Goal: Transaction & Acquisition: Subscribe to service/newsletter

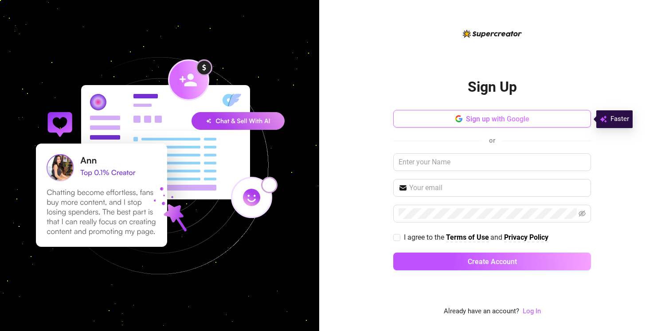
click at [492, 118] on span "Sign up with Google" at bounding box center [497, 119] width 63 height 8
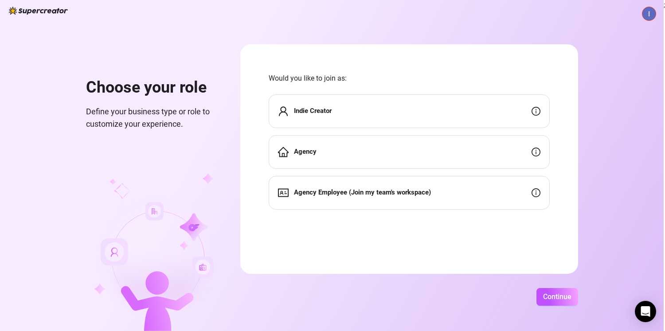
click at [423, 118] on div "Indie Creator" at bounding box center [409, 111] width 281 height 34
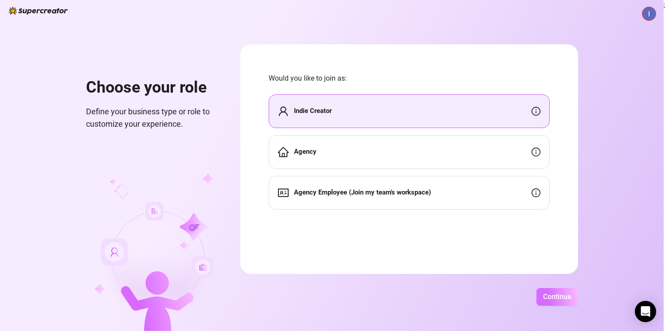
click at [547, 300] on span "Continue" at bounding box center [557, 297] width 28 height 8
click at [441, 119] on div "Indie Creator" at bounding box center [409, 111] width 281 height 34
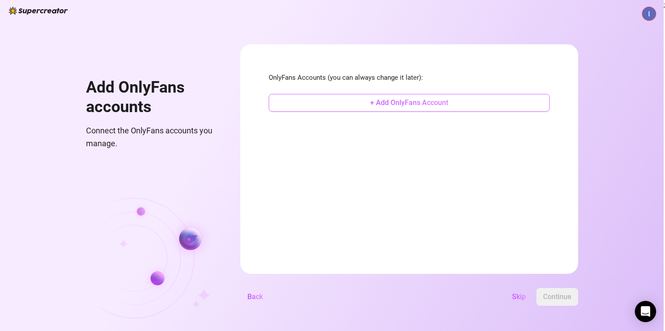
click at [449, 104] on button "+ Add OnlyFans Account" at bounding box center [409, 103] width 281 height 18
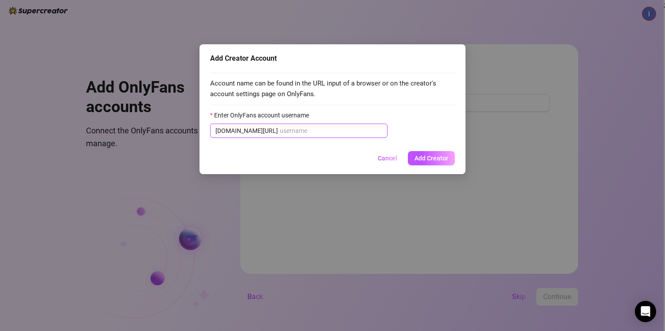
paste input "quinn_rhoades"
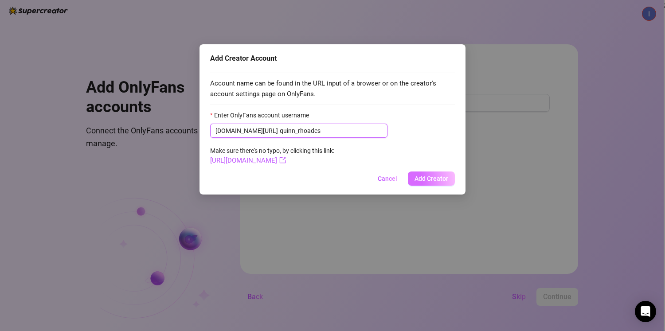
type input "quinn_rhoades"
click at [445, 182] on button "Add Creator" at bounding box center [431, 179] width 47 height 14
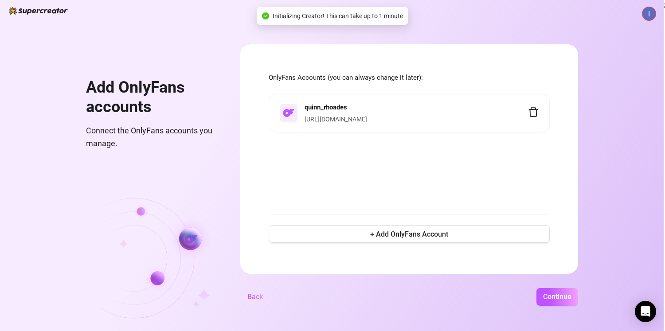
click at [367, 116] on link "https://onlyfans.com/quinn_rhoades" at bounding box center [336, 119] width 63 height 7
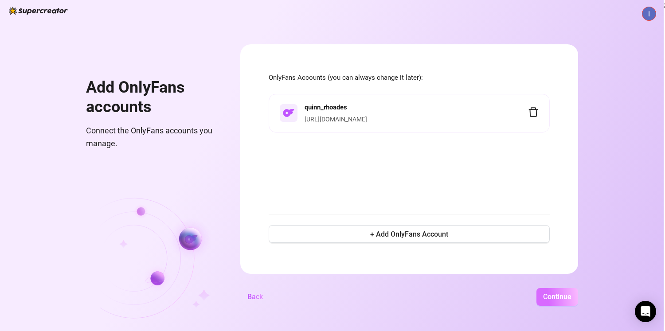
click at [550, 296] on span "Continue" at bounding box center [557, 297] width 28 height 8
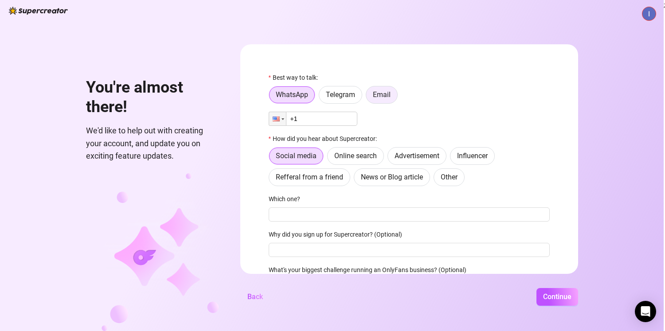
click at [373, 99] on label "Email" at bounding box center [382, 95] width 32 height 18
click at [369, 97] on input "Email" at bounding box center [369, 97] width 0 height 0
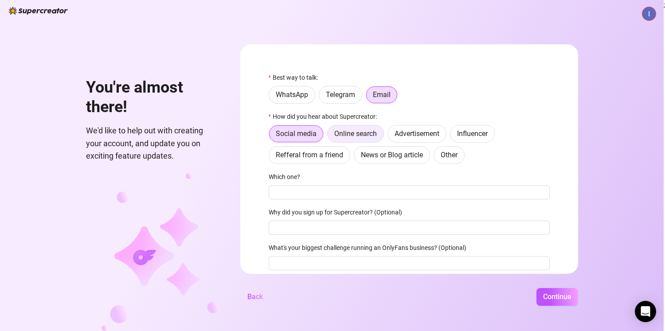
click at [354, 141] on label "Online search" at bounding box center [355, 134] width 57 height 18
click at [330, 136] on input "Online search" at bounding box center [330, 136] width 0 height 0
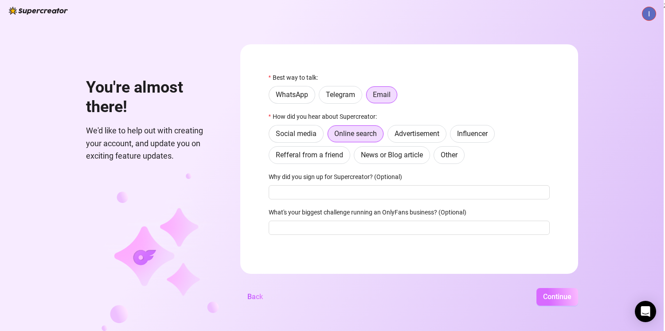
click at [550, 298] on span "Continue" at bounding box center [557, 297] width 28 height 8
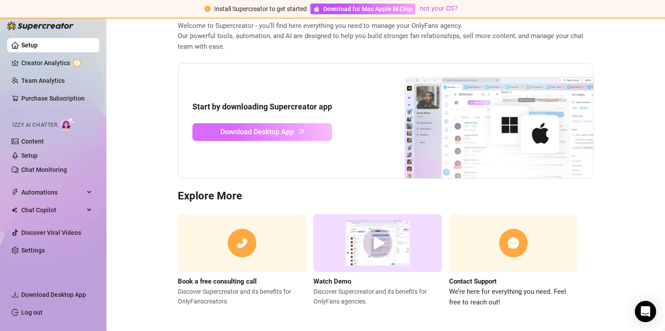
scroll to position [53, 0]
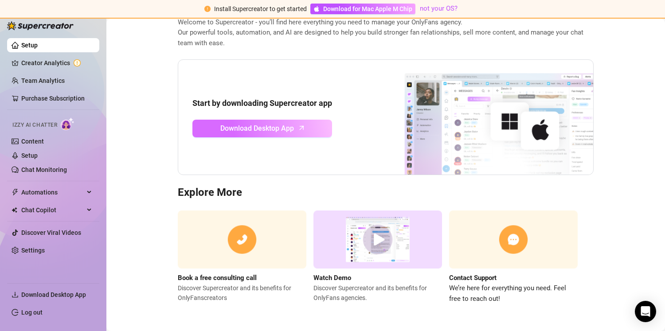
click at [281, 133] on span "Download Desktop App" at bounding box center [257, 128] width 74 height 11
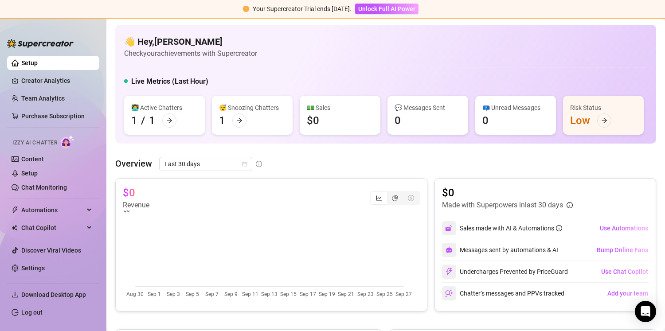
click at [563, 135] on div "Risk Status Low" at bounding box center [603, 115] width 81 height 39
click at [597, 128] on div at bounding box center [604, 121] width 14 height 14
click at [563, 135] on div "Risk Status Low" at bounding box center [603, 115] width 81 height 39
click at [597, 128] on div at bounding box center [604, 121] width 14 height 14
click at [62, 82] on link "Creator Analytics" at bounding box center [56, 81] width 71 height 14
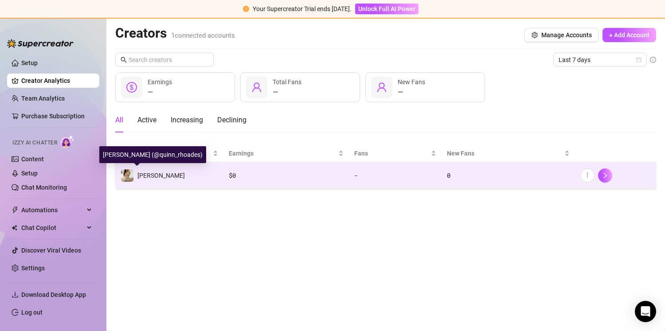
click at [150, 176] on span "[PERSON_NAME]" at bounding box center [160, 175] width 47 height 7
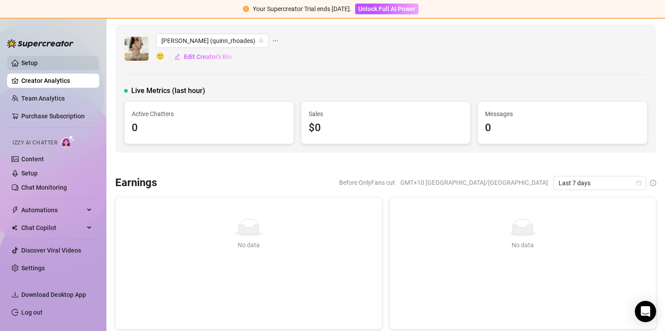
click at [34, 63] on link "Setup" at bounding box center [29, 62] width 16 height 7
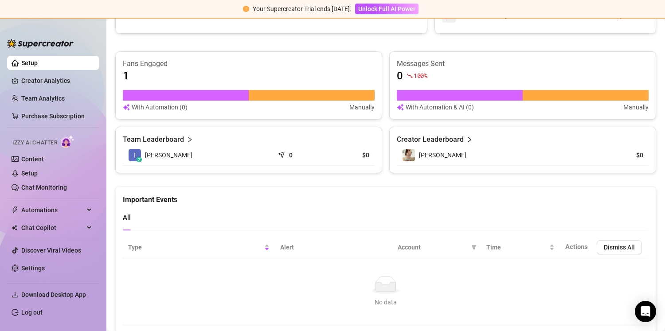
scroll to position [353, 0]
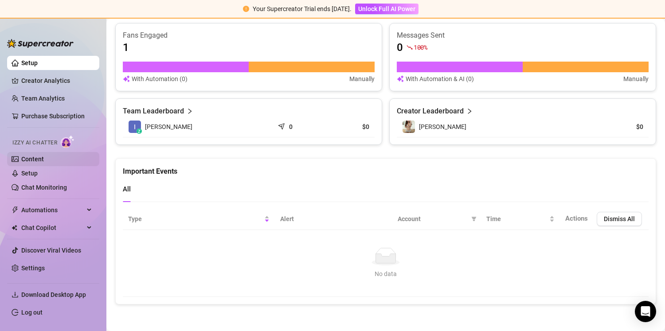
click at [43, 160] on link "Content" at bounding box center [32, 159] width 23 height 7
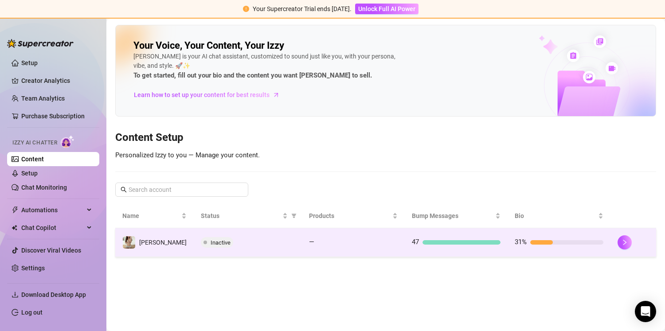
click at [440, 250] on td "47" at bounding box center [456, 242] width 103 height 29
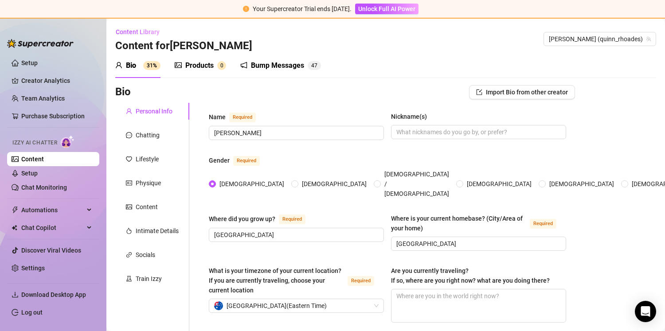
click at [261, 70] on div "Bump Messages" at bounding box center [277, 65] width 53 height 11
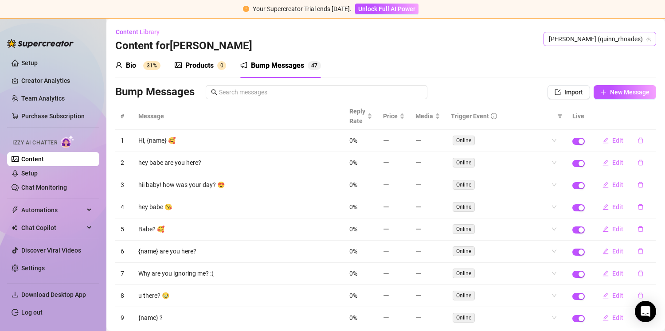
click at [620, 43] on span "Quinn (quinn_rhoades)" at bounding box center [600, 38] width 102 height 13
click at [622, 39] on span "Quinn (quinn_rhoades)" at bounding box center [600, 38] width 102 height 13
click at [141, 67] on div "Bio 31%" at bounding box center [137, 65] width 45 height 11
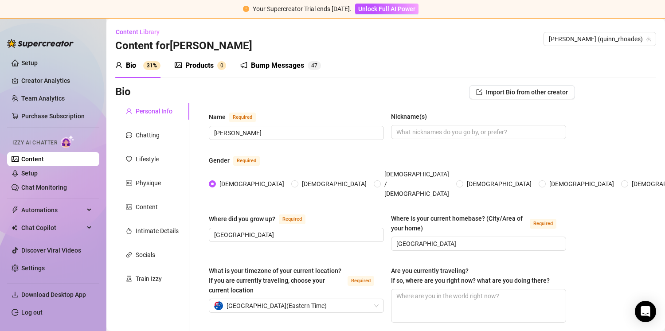
click at [268, 67] on div "Bump Messages" at bounding box center [277, 65] width 53 height 11
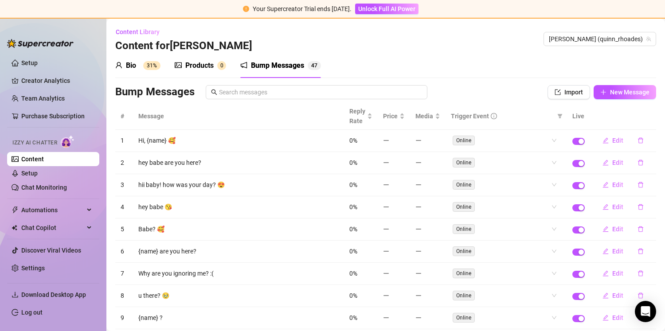
click at [44, 163] on link "Content" at bounding box center [32, 159] width 23 height 7
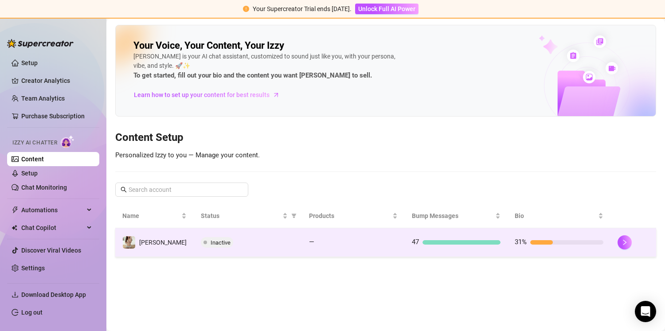
click at [211, 244] on span "Inactive" at bounding box center [221, 242] width 20 height 7
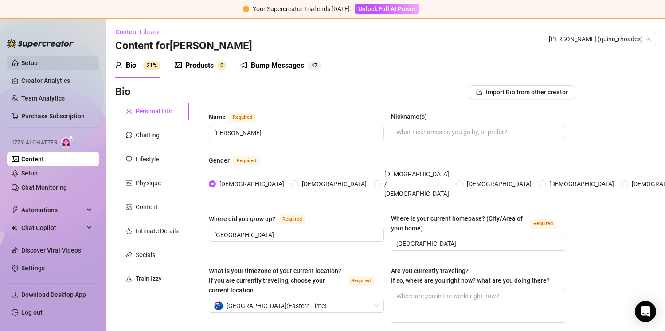
click at [38, 62] on link "Setup" at bounding box center [29, 62] width 16 height 7
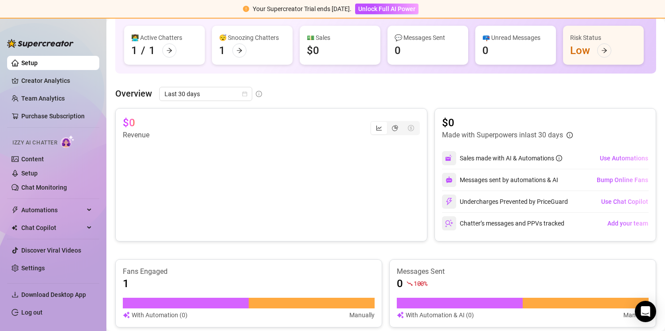
scroll to position [81, 0]
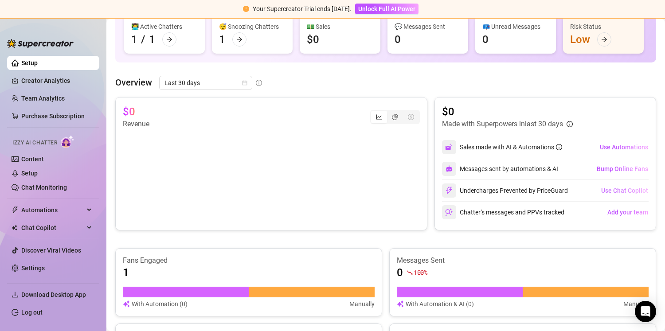
click at [604, 194] on span "Use Chat Copilot" at bounding box center [624, 190] width 47 height 7
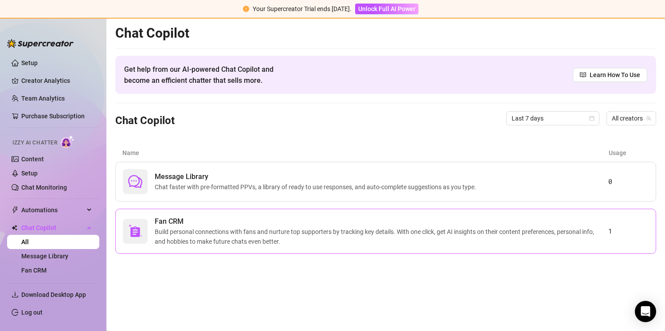
click at [436, 227] on span "Build personal connections with fans and nurture top supporters by tracking key…" at bounding box center [382, 237] width 454 height 20
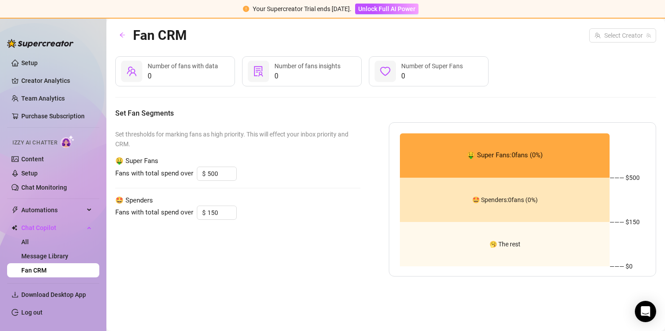
click at [52, 41] on img at bounding box center [40, 43] width 67 height 9
click at [38, 60] on link "Setup" at bounding box center [29, 62] width 16 height 7
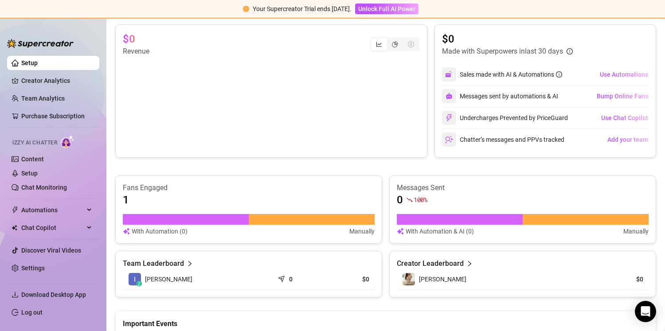
scroll to position [304, 0]
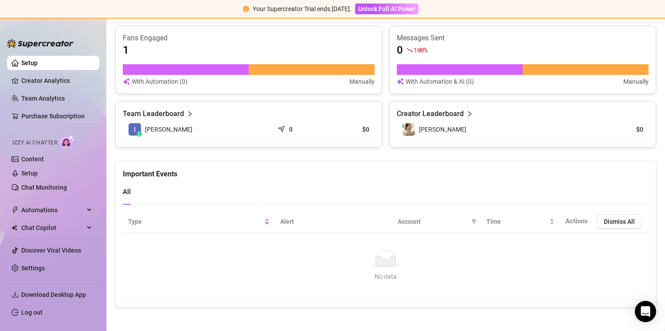
click at [403, 136] on img at bounding box center [409, 129] width 12 height 12
click at [453, 119] on article "Creator Leaderboard" at bounding box center [430, 114] width 67 height 11
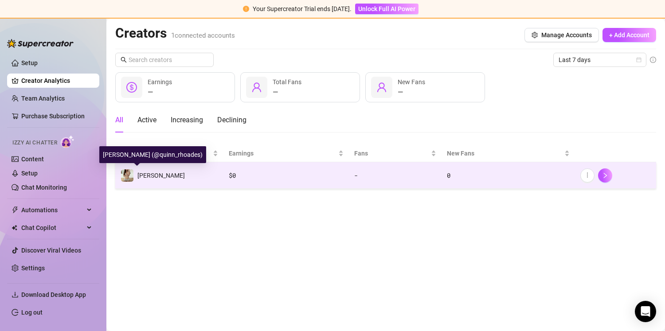
click at [130, 172] on img at bounding box center [127, 175] width 12 height 12
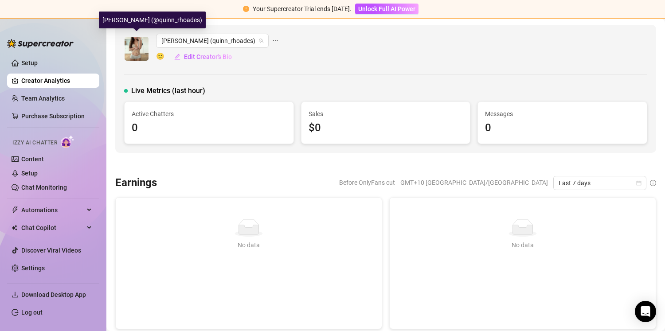
click at [135, 48] on img at bounding box center [137, 49] width 24 height 24
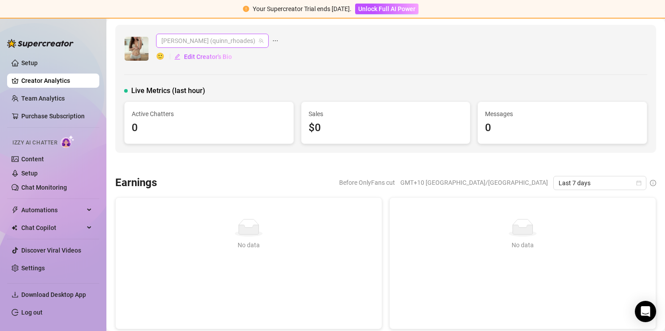
click at [196, 46] on span "Quinn (quinn_rhoades)" at bounding box center [212, 40] width 102 height 13
click at [381, 75] on div "Quinn (quinn_rhoades) 🙂 Edit Creator's Bio Live Metrics (last hour) Active Chat…" at bounding box center [385, 89] width 541 height 128
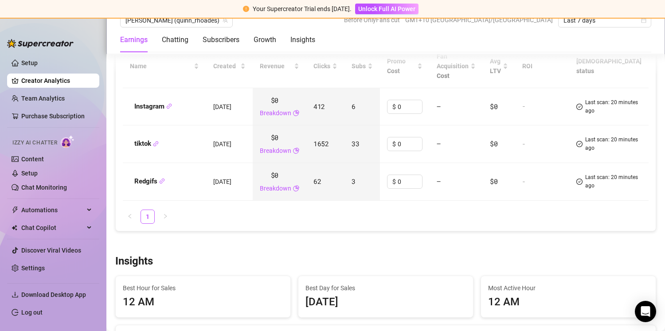
scroll to position [909, 0]
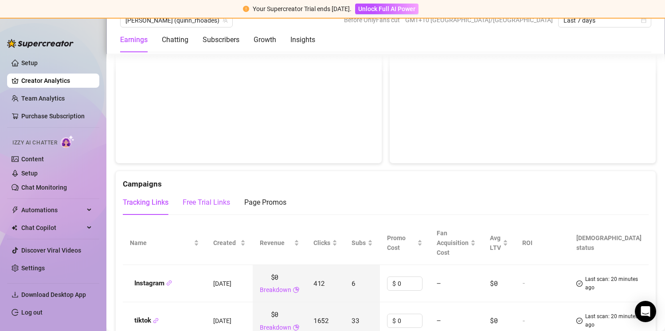
click at [217, 203] on div "Free Trial Links" at bounding box center [206, 202] width 47 height 11
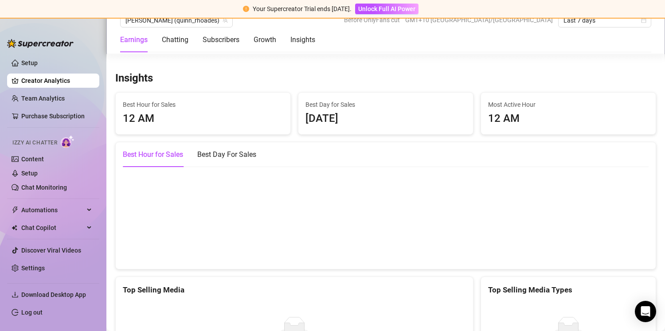
scroll to position [1519, 0]
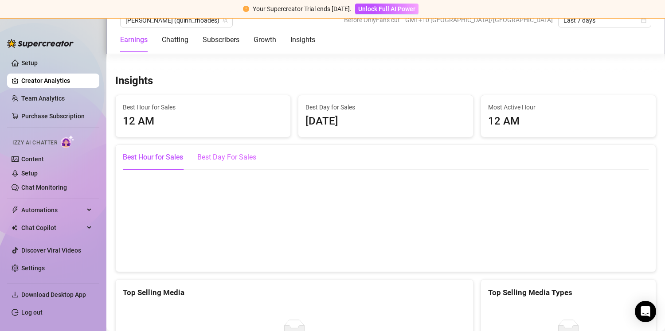
click at [220, 167] on div "Best Day For Sales" at bounding box center [226, 157] width 59 height 25
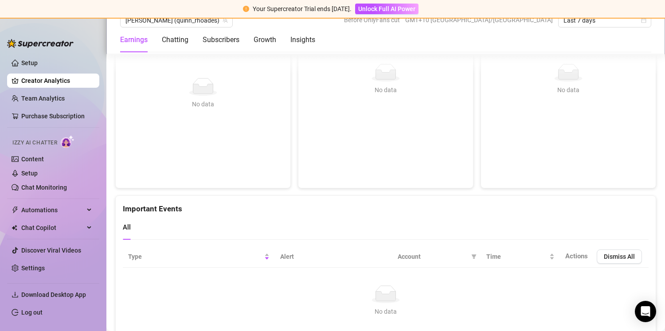
scroll to position [1969, 0]
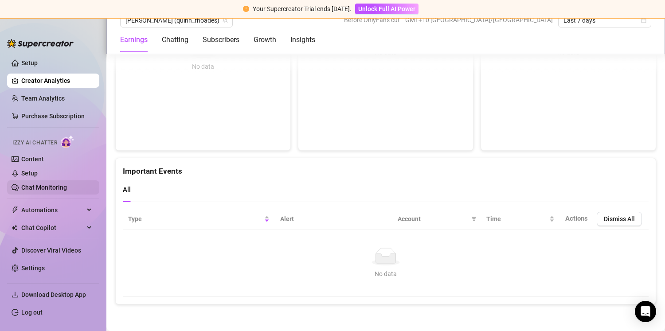
click at [36, 187] on link "Chat Monitoring" at bounding box center [44, 187] width 46 height 7
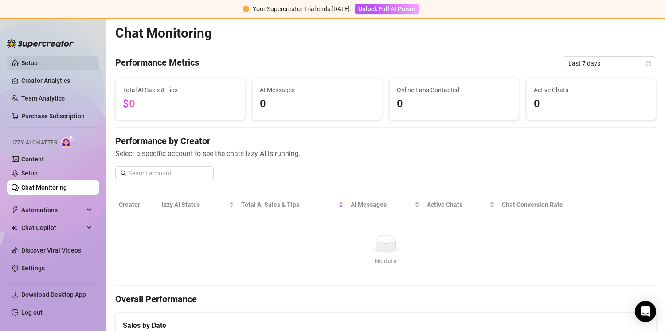
click at [38, 59] on link "Setup" at bounding box center [29, 62] width 16 height 7
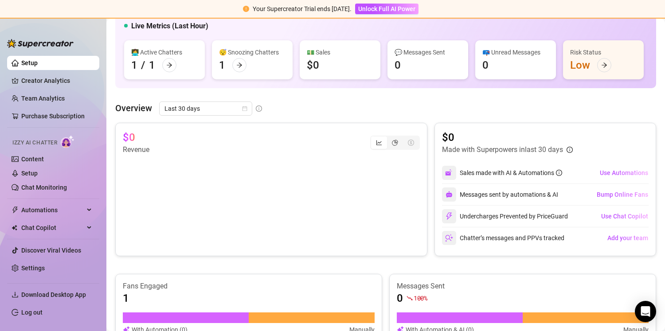
scroll to position [275, 0]
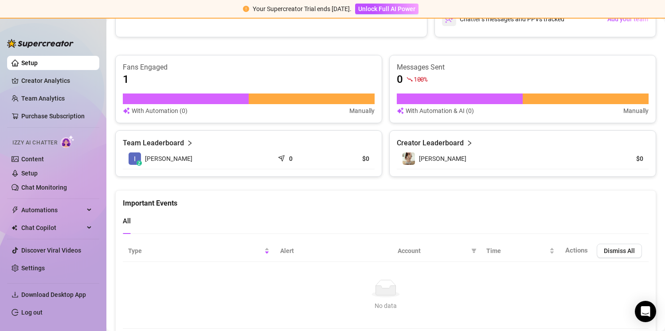
click at [412, 149] on article "Creator Leaderboard" at bounding box center [430, 143] width 67 height 11
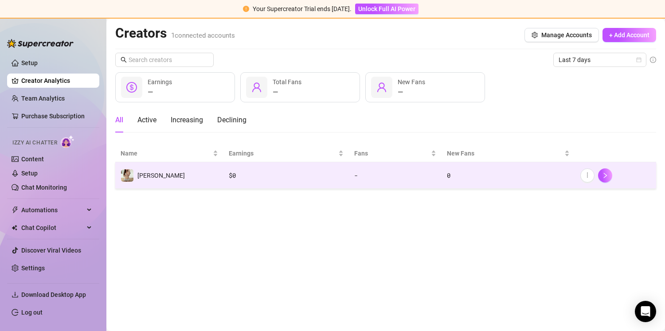
click at [142, 177] on span "[PERSON_NAME]" at bounding box center [160, 175] width 47 height 7
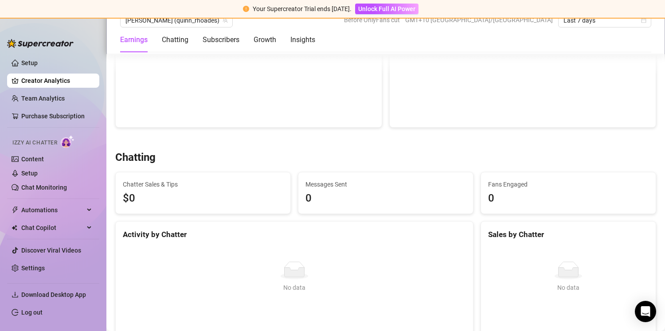
scroll to position [287, 0]
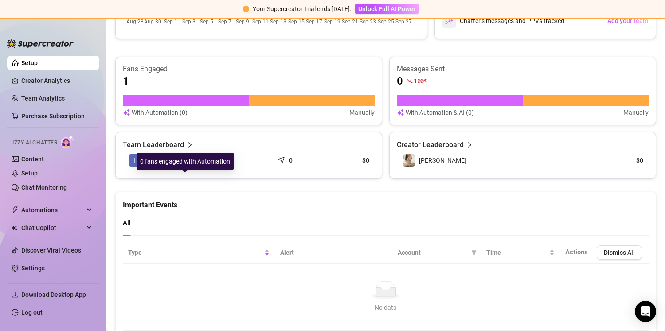
scroll to position [317, 0]
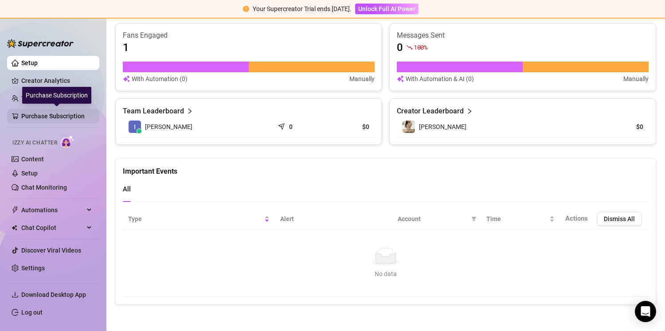
click at [58, 119] on link "Purchase Subscription" at bounding box center [56, 116] width 71 height 14
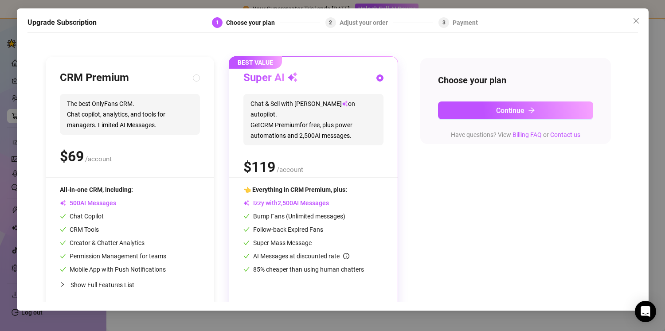
scroll to position [82, 0]
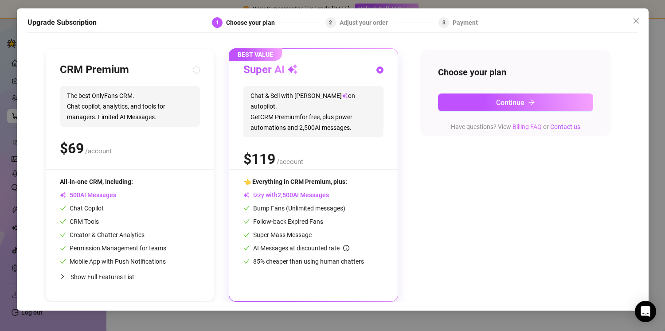
click at [524, 126] on link "Billing FAQ" at bounding box center [527, 126] width 29 height 7
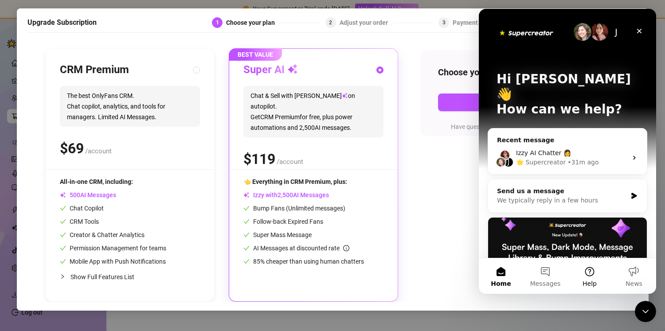
click at [580, 279] on button "Help" at bounding box center [590, 276] width 44 height 35
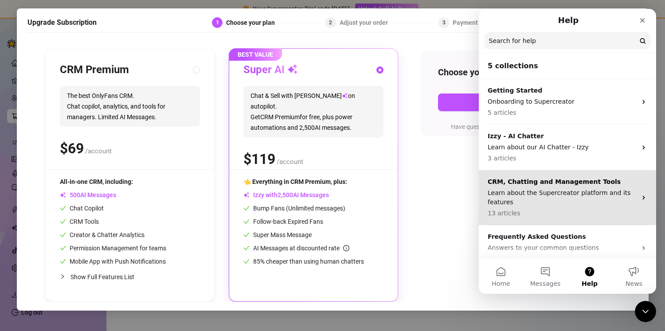
scroll to position [59, 0]
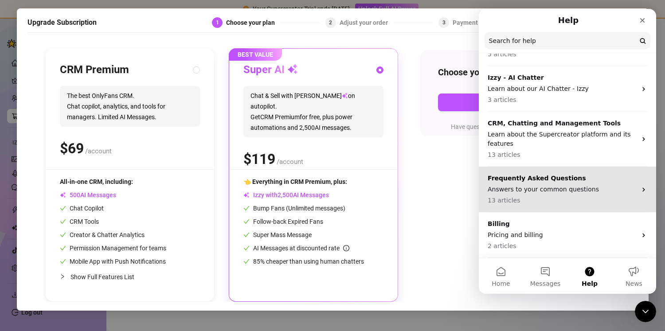
click at [565, 192] on p "Answers to your common questions" at bounding box center [562, 189] width 149 height 9
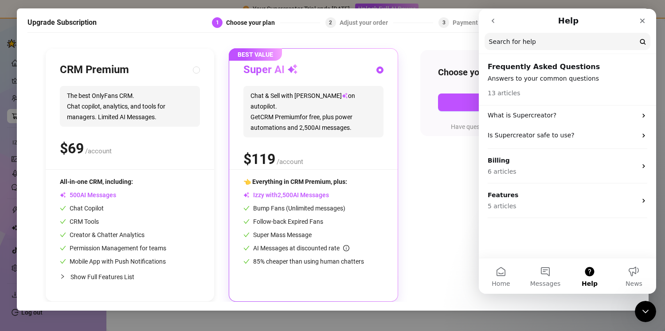
click at [495, 24] on button "go back" at bounding box center [493, 20] width 17 height 17
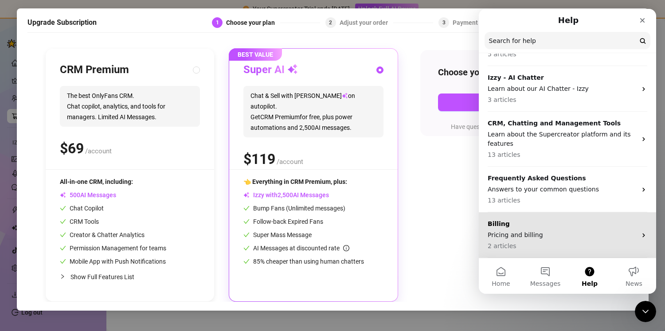
click at [549, 234] on p "Pricing and billing" at bounding box center [562, 235] width 149 height 9
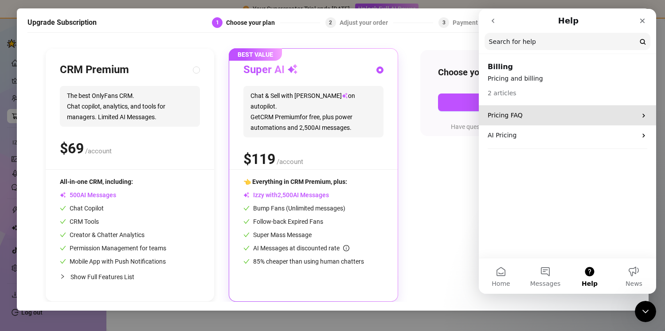
click at [547, 114] on p "Pricing FAQ" at bounding box center [562, 115] width 149 height 9
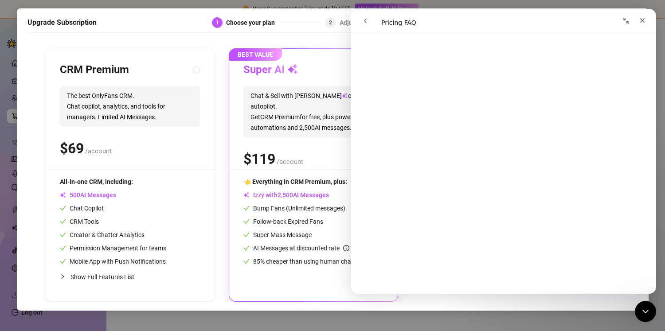
scroll to position [904, 0]
click at [640, 17] on icon "Close" at bounding box center [642, 20] width 7 height 7
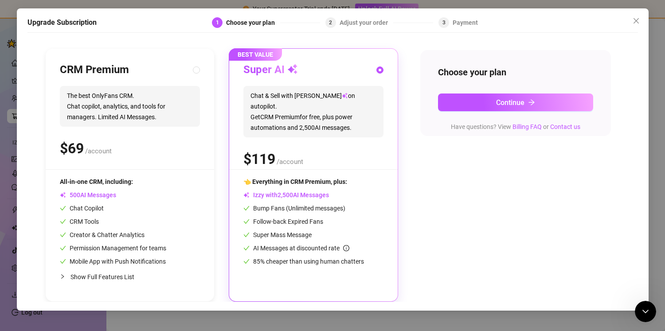
scroll to position [0, 0]
click at [640, 17] on span "Close" at bounding box center [636, 20] width 14 height 7
